Goal: Transaction & Acquisition: Obtain resource

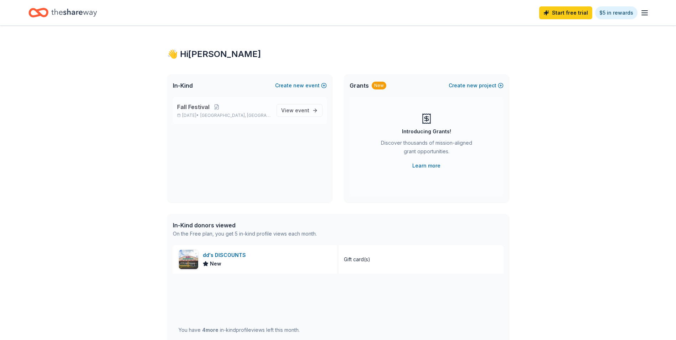
click at [202, 108] on span "Fall Festival" at bounding box center [193, 107] width 32 height 9
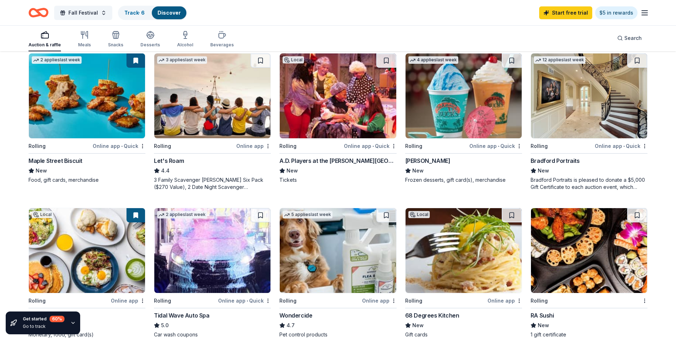
scroll to position [356, 0]
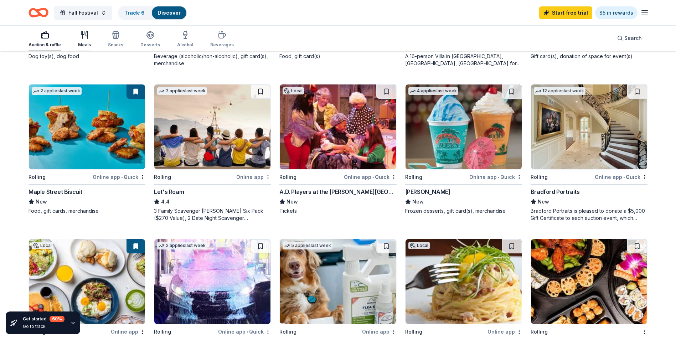
click at [84, 37] on icon "button" at bounding box center [84, 35] width 9 height 9
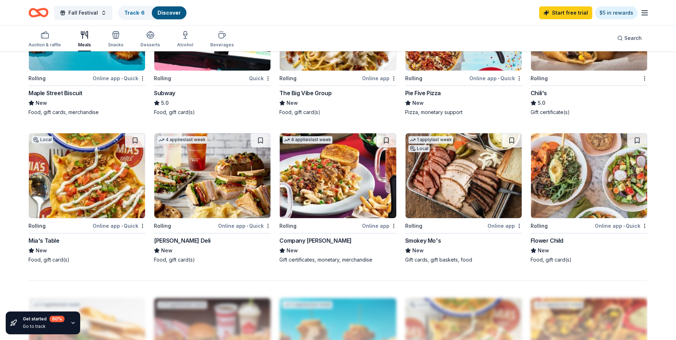
scroll to position [463, 0]
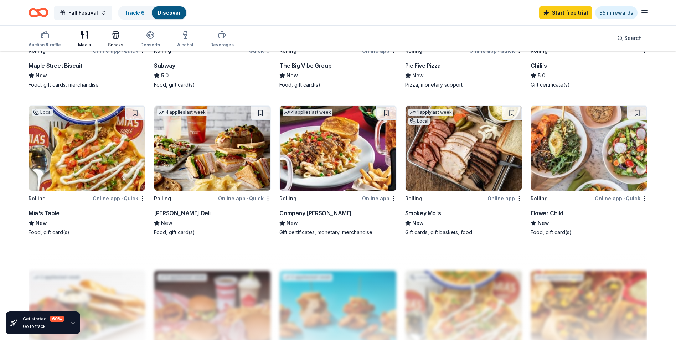
click at [117, 41] on div "Snacks" at bounding box center [115, 39] width 15 height 17
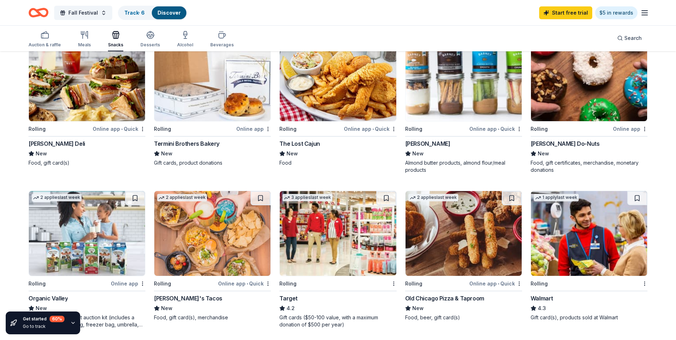
scroll to position [392, 0]
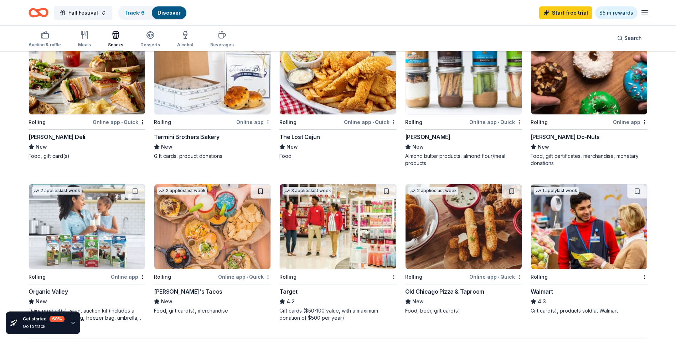
click at [559, 107] on img at bounding box center [589, 72] width 116 height 85
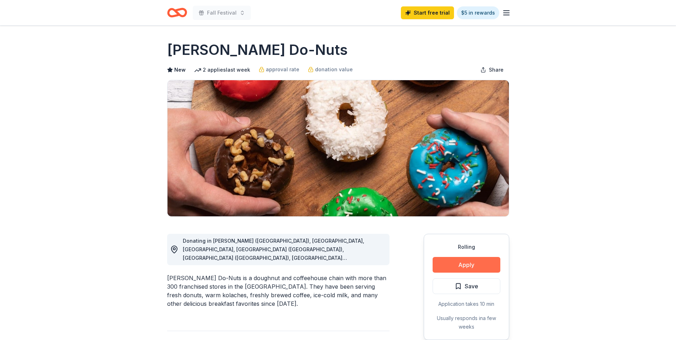
click at [477, 270] on button "Apply" at bounding box center [466, 265] width 68 height 16
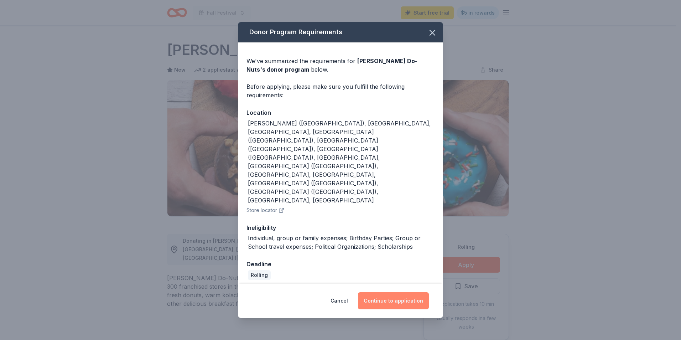
click at [404, 292] on button "Continue to application" at bounding box center [393, 300] width 71 height 17
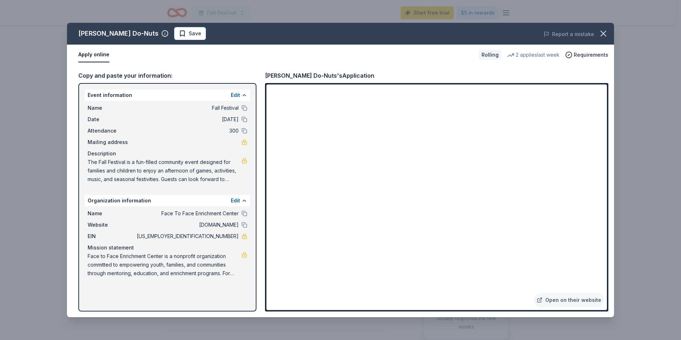
drag, startPoint x: 87, startPoint y: 162, endPoint x: 109, endPoint y: 163, distance: 22.1
click at [109, 163] on div "Name Fall Festival Date 10/12/25 Attendance 300 Mailing address Description The…" at bounding box center [167, 143] width 165 height 85
click at [88, 157] on div "Description" at bounding box center [168, 153] width 160 height 9
drag, startPoint x: 87, startPoint y: 162, endPoint x: 138, endPoint y: 165, distance: 51.8
click at [136, 166] on div "Name Fall Festival Date 10/12/25 Attendance 300 Mailing address Description The…" at bounding box center [167, 143] width 165 height 85
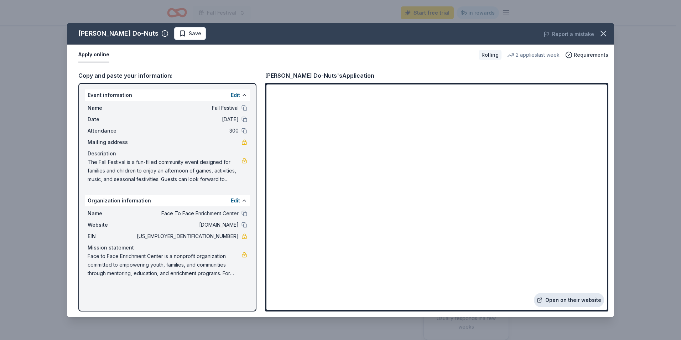
click at [560, 302] on link "Open on their website" at bounding box center [569, 300] width 70 height 14
click at [600, 32] on icon "button" at bounding box center [603, 33] width 10 height 10
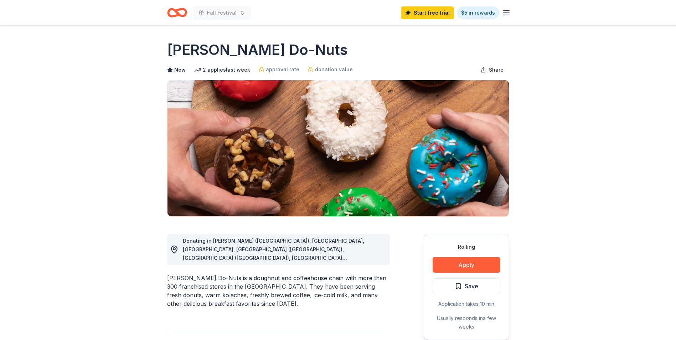
click at [509, 14] on icon "button" at bounding box center [506, 13] width 9 height 9
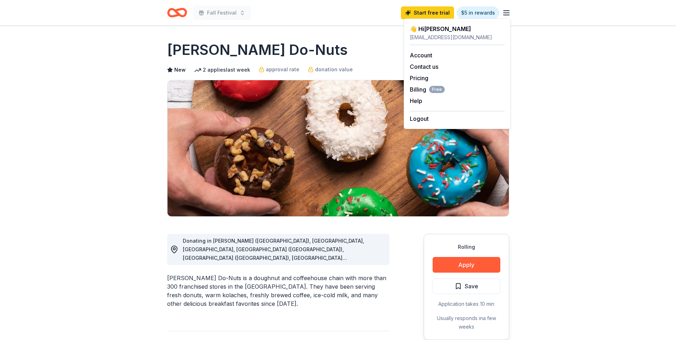
drag, startPoint x: 251, startPoint y: 30, endPoint x: 159, endPoint y: 17, distance: 92.8
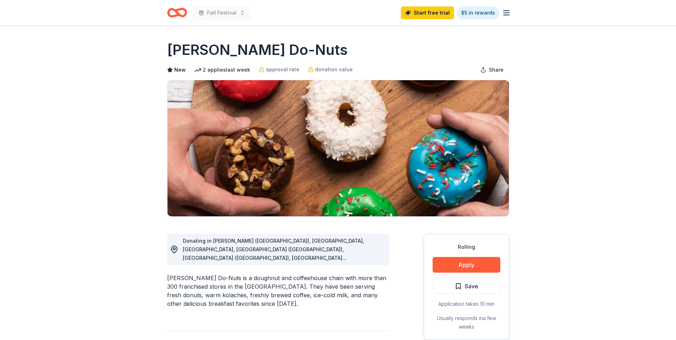
click at [168, 13] on icon "Home" at bounding box center [173, 12] width 11 height 7
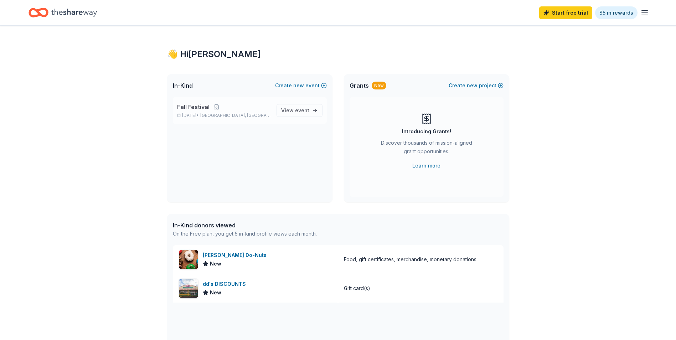
click at [234, 102] on div "Fall Festival Oct 12, 2025 • Humble, TX View event" at bounding box center [250, 110] width 154 height 27
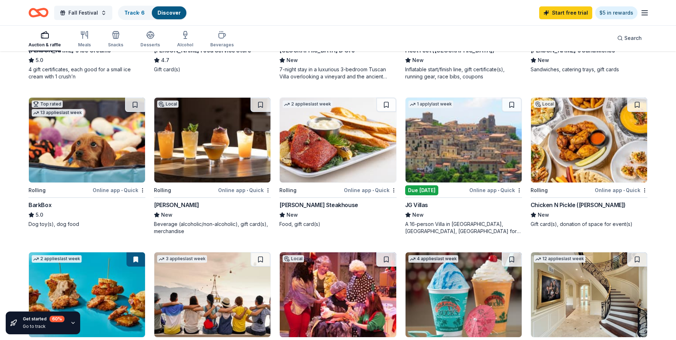
scroll to position [142, 0]
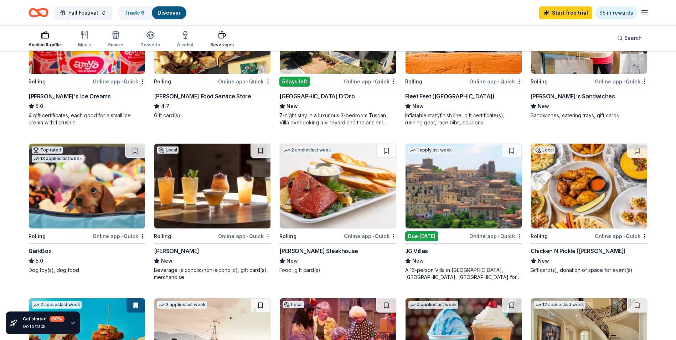
click at [218, 43] on div "Beverages" at bounding box center [222, 45] width 24 height 6
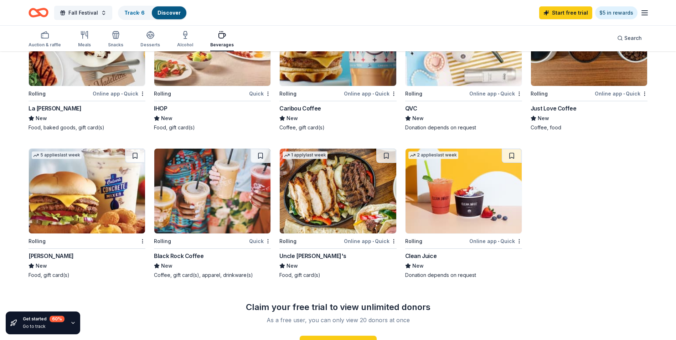
scroll to position [392, 0]
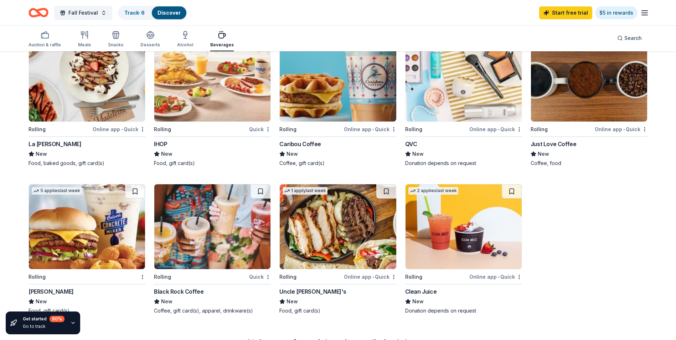
click at [212, 94] on img at bounding box center [212, 79] width 116 height 85
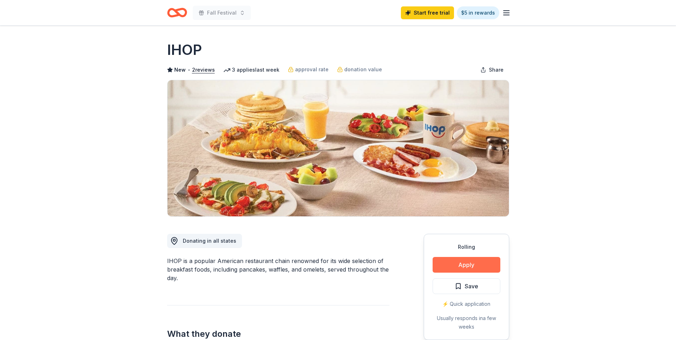
click at [473, 268] on button "Apply" at bounding box center [466, 265] width 68 height 16
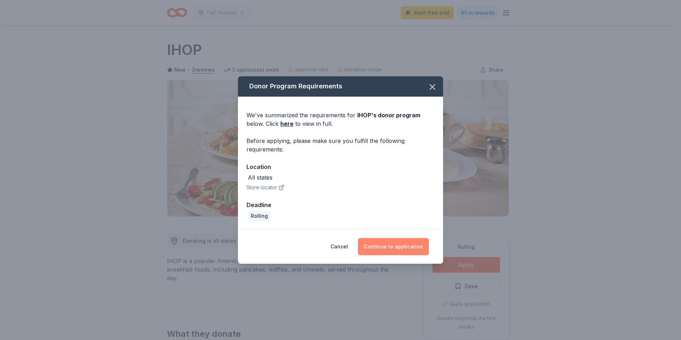
click at [388, 248] on button "Continue to application" at bounding box center [393, 246] width 71 height 17
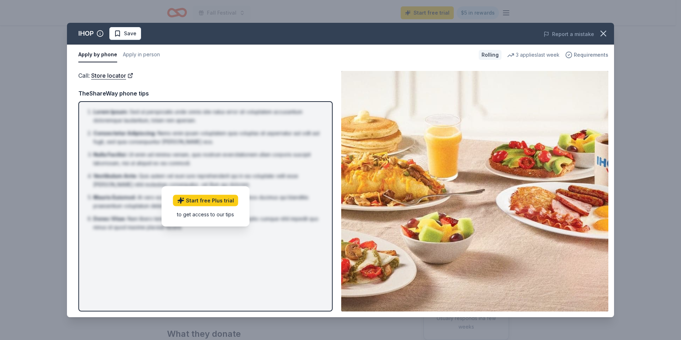
click at [590, 52] on span "Requirements" at bounding box center [591, 55] width 35 height 9
click at [85, 56] on button "Apply by phone" at bounding box center [97, 54] width 39 height 15
click at [136, 36] on button "Save" at bounding box center [125, 33] width 32 height 13
click at [605, 36] on icon "button" at bounding box center [603, 33] width 10 height 10
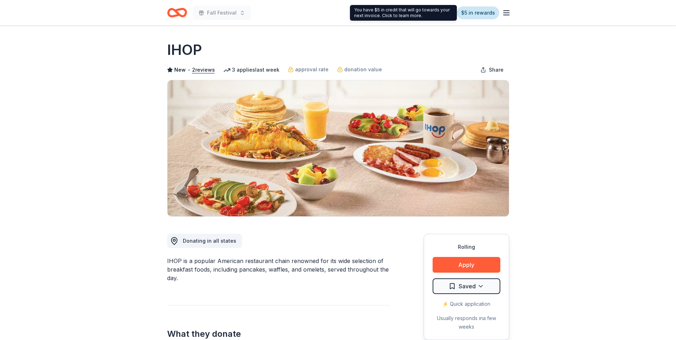
click at [472, 13] on link "$5 in rewards" at bounding box center [478, 12] width 42 height 13
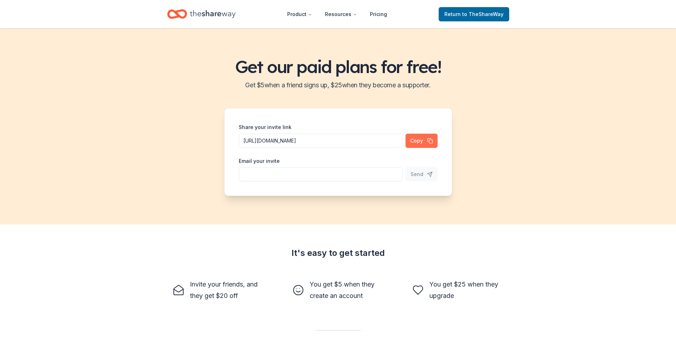
click at [415, 144] on button "Copy" at bounding box center [421, 141] width 32 height 14
